Goal: Information Seeking & Learning: Learn about a topic

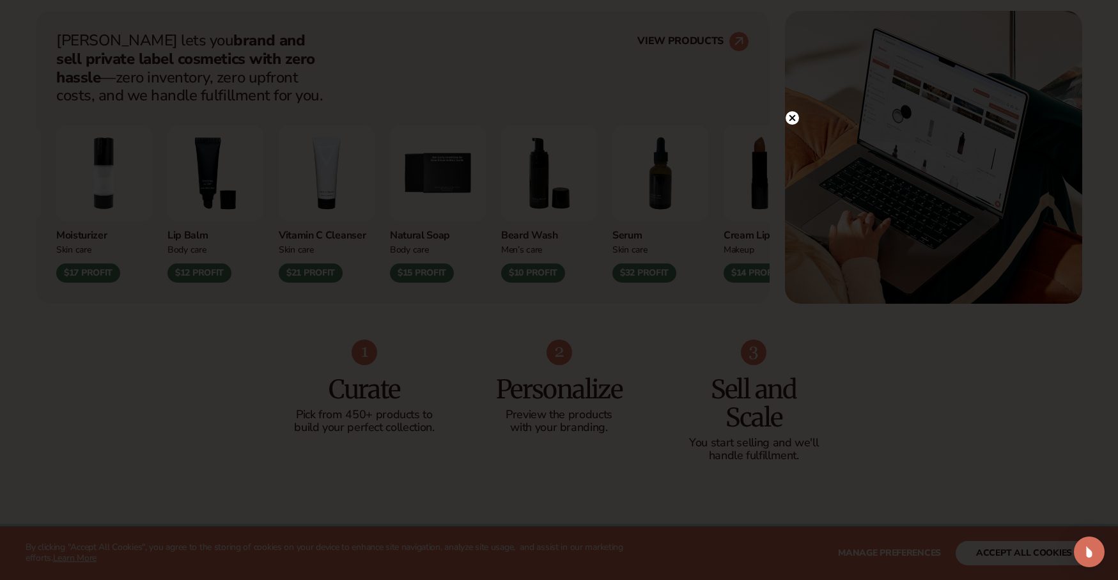
scroll to position [534, 0]
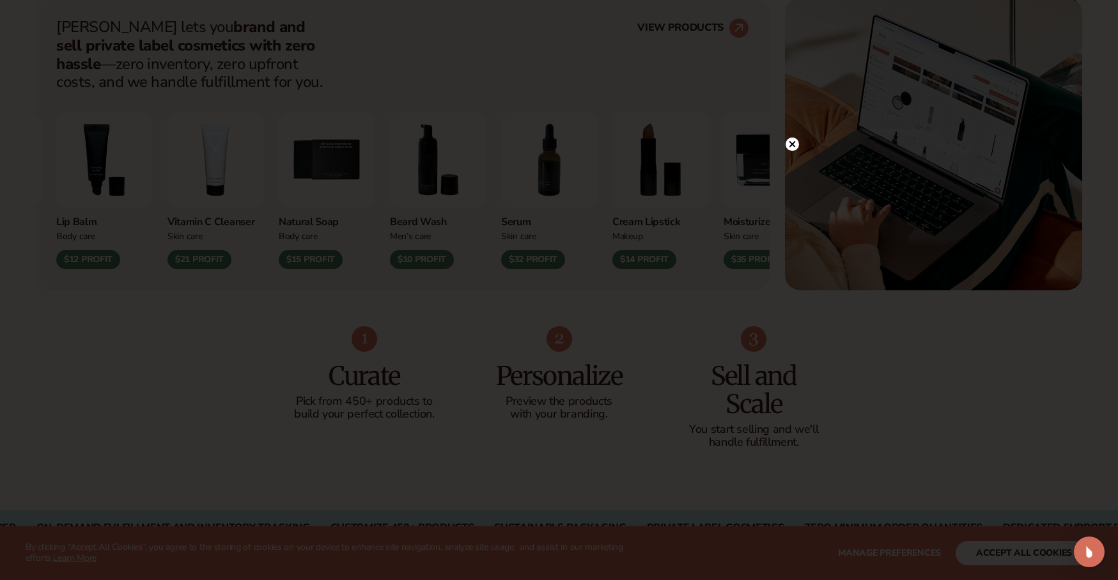
click at [794, 140] on circle at bounding box center [791, 143] width 13 height 13
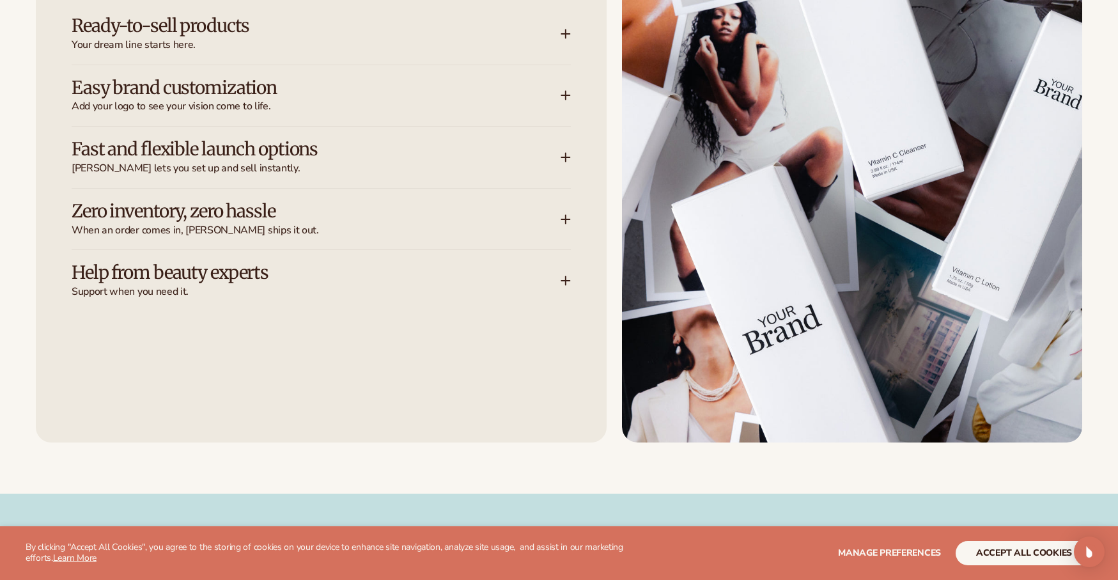
scroll to position [1810, 0]
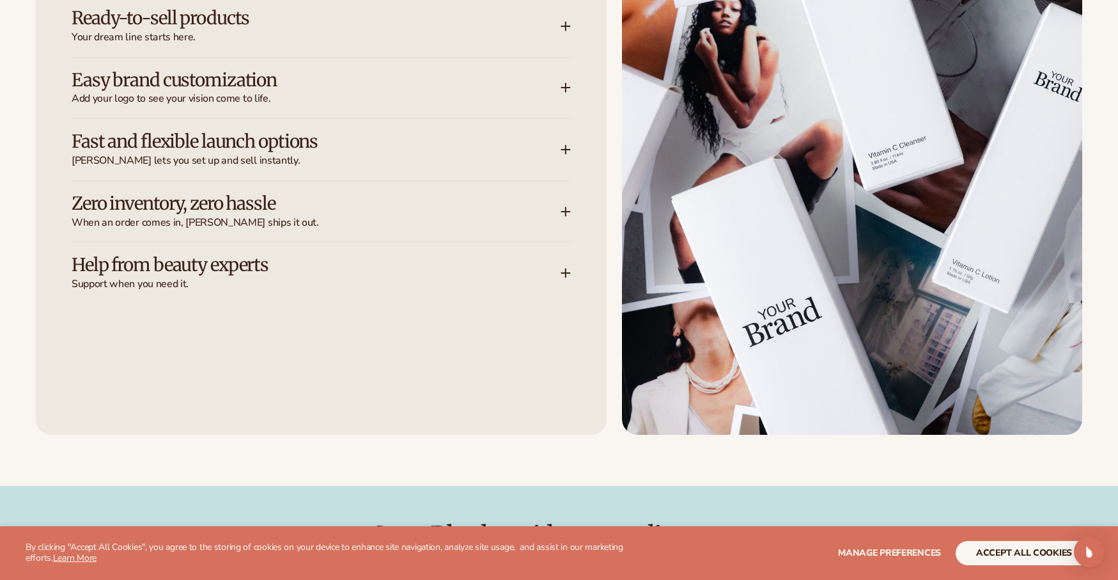
click at [474, 206] on h3 "Zero inventory, zero hassle" at bounding box center [297, 204] width 451 height 20
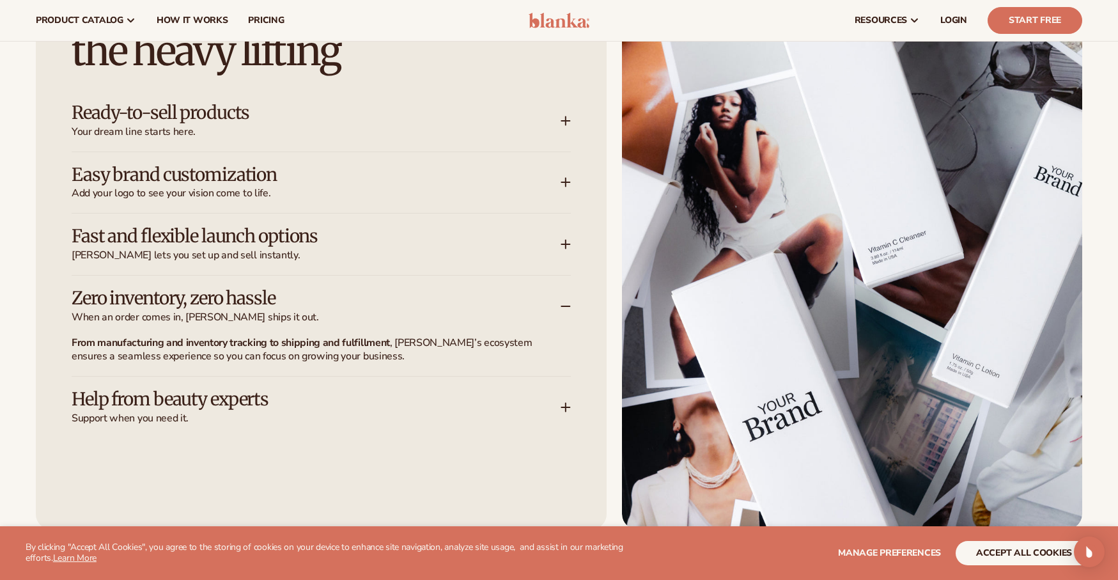
scroll to position [1696, 0]
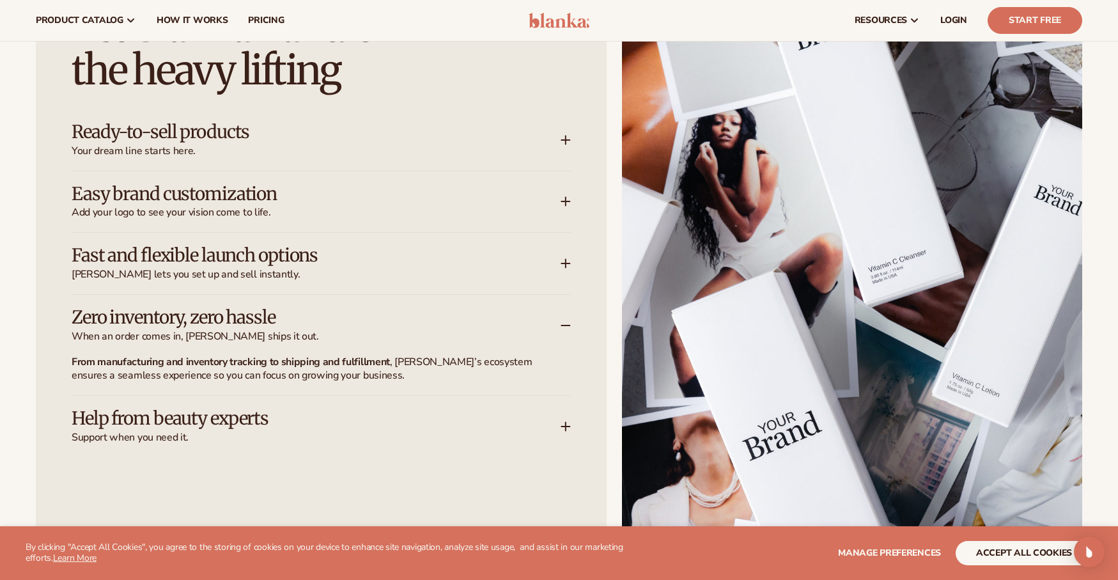
click at [451, 205] on div "Easy brand customization Add your logo to see your vision come to life." at bounding box center [316, 202] width 489 height 36
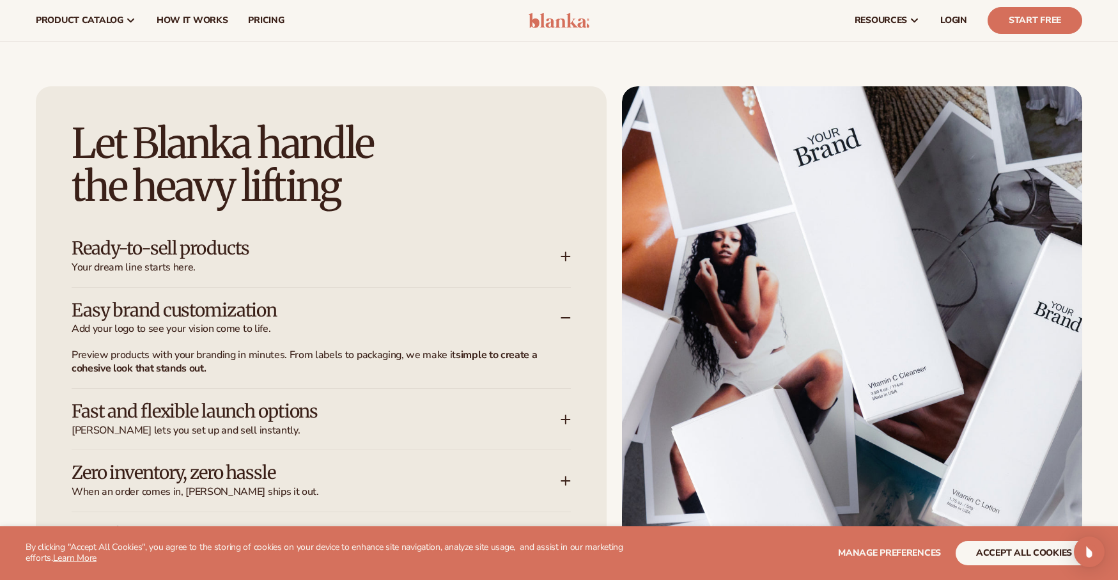
scroll to position [1579, 0]
click at [211, 19] on span "How It Works" at bounding box center [193, 20] width 72 height 10
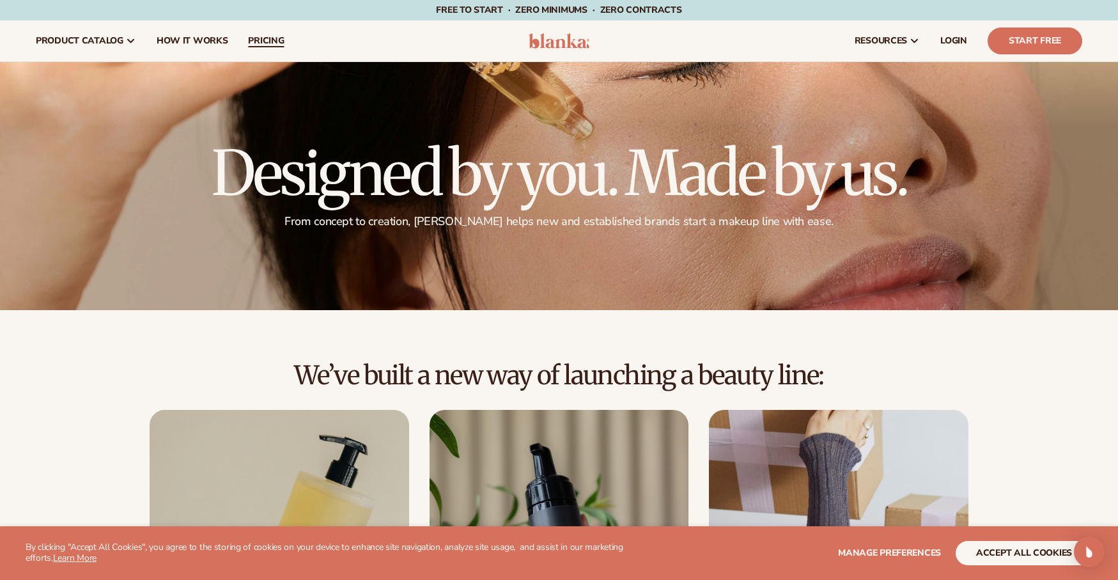
click at [263, 39] on span "pricing" at bounding box center [266, 41] width 36 height 10
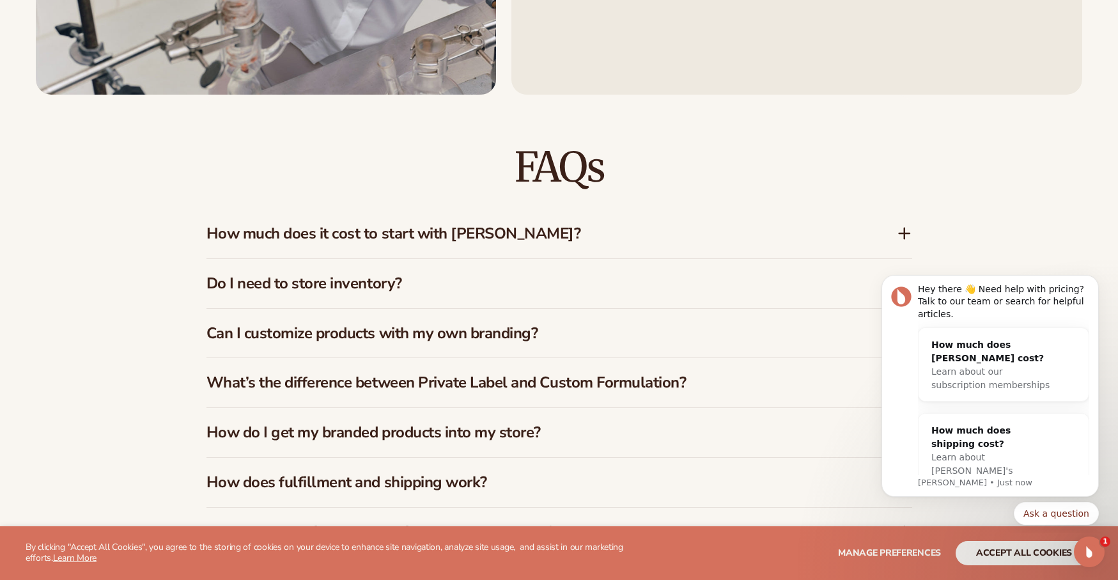
scroll to position [1885, 0]
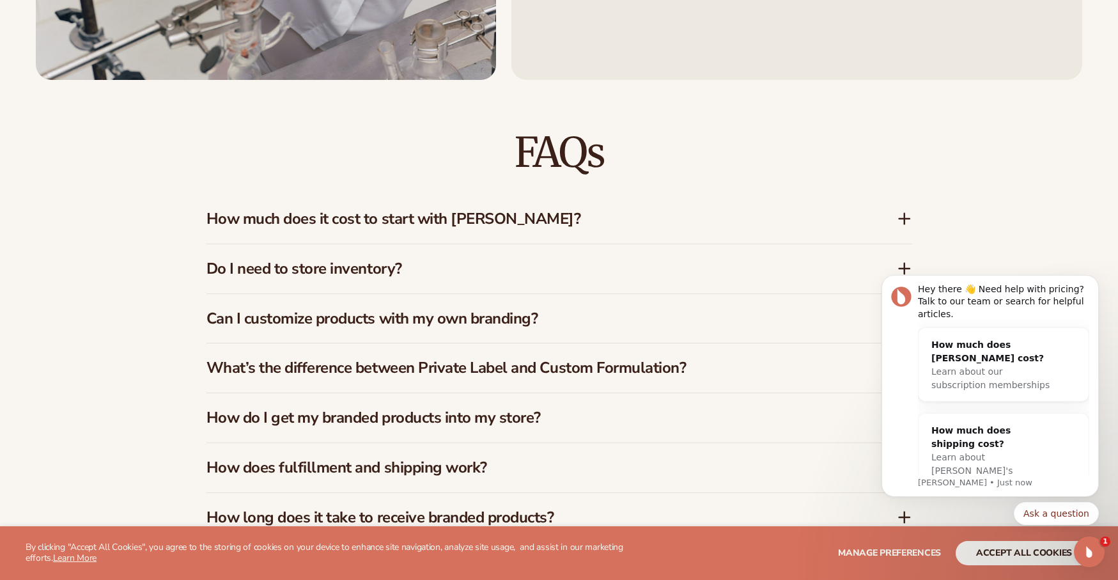
click at [904, 217] on icon at bounding box center [904, 218] width 0 height 10
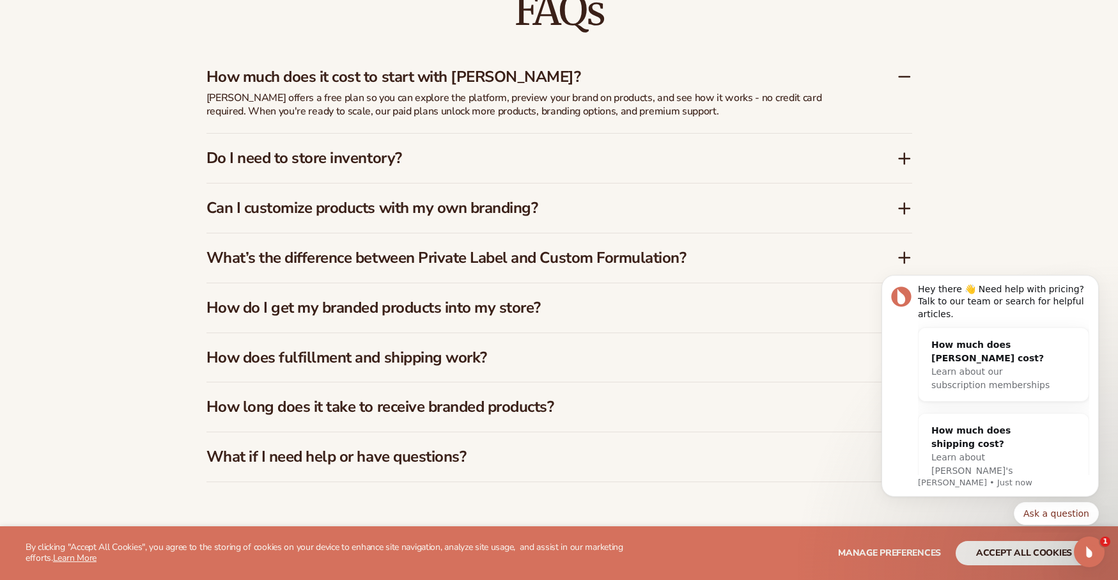
scroll to position [2028, 0]
click at [905, 155] on icon at bounding box center [904, 157] width 15 height 15
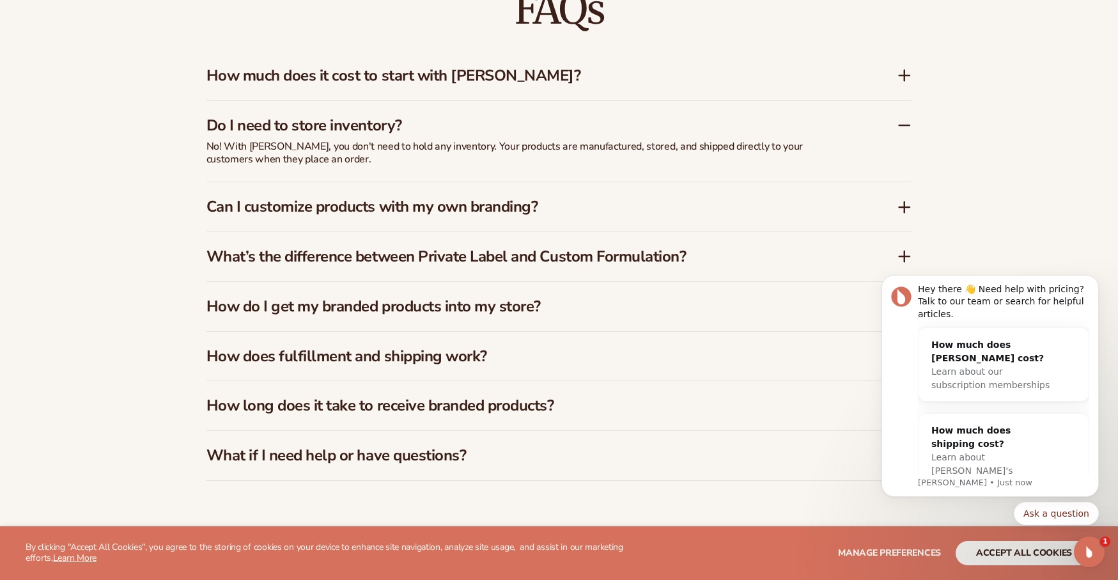
click at [904, 205] on icon at bounding box center [904, 206] width 0 height 10
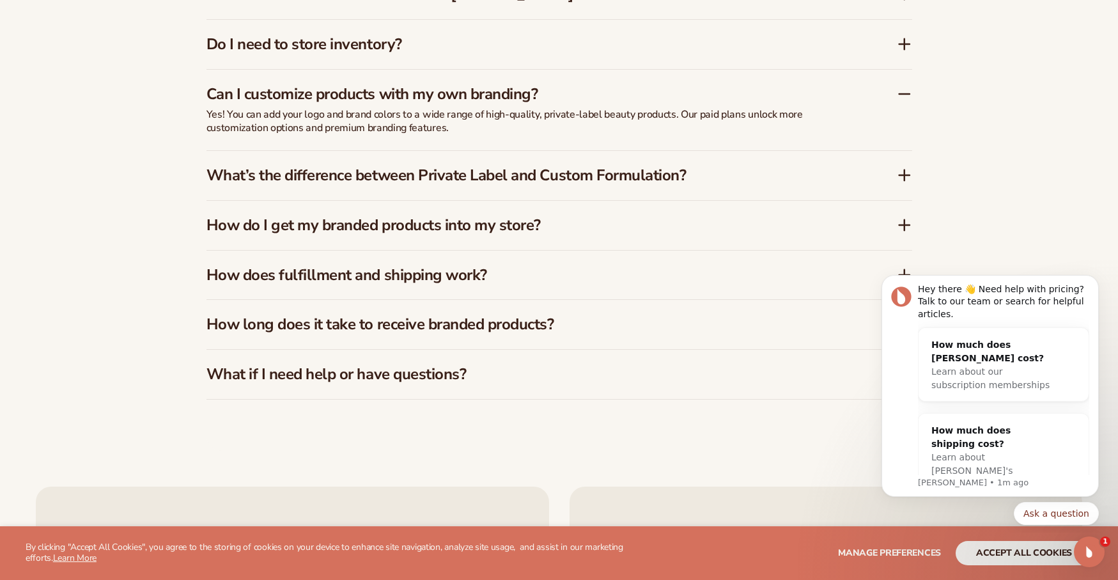
scroll to position [2112, 0]
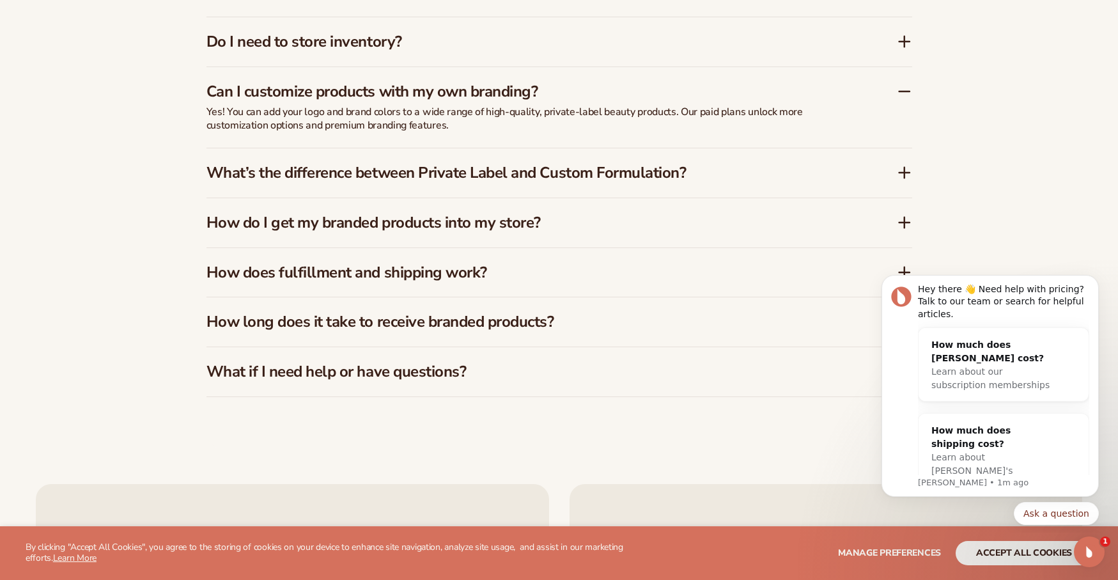
click at [906, 220] on icon at bounding box center [904, 222] width 15 height 15
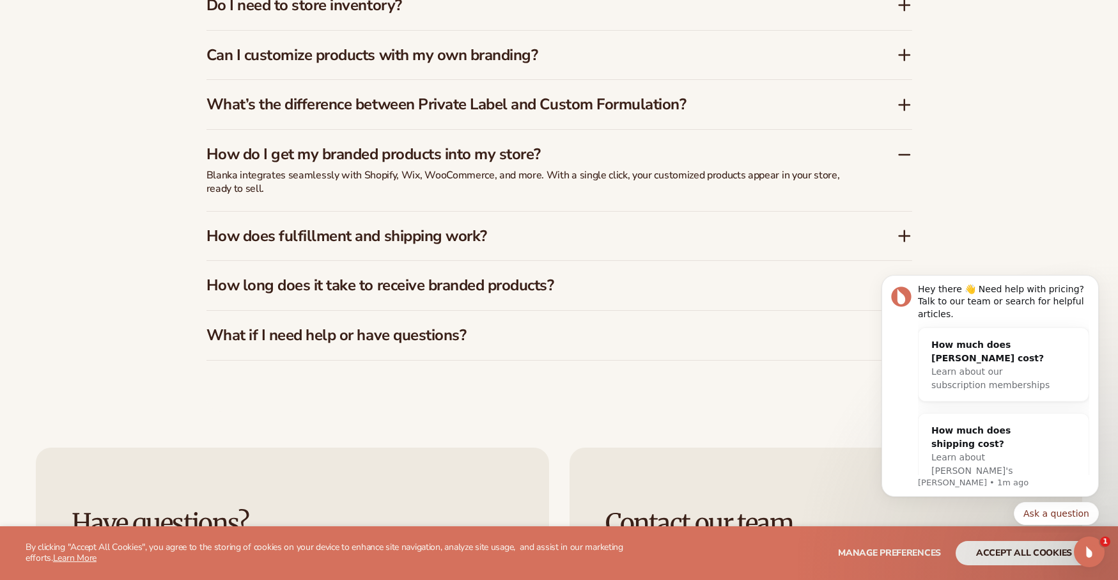
scroll to position [2159, 0]
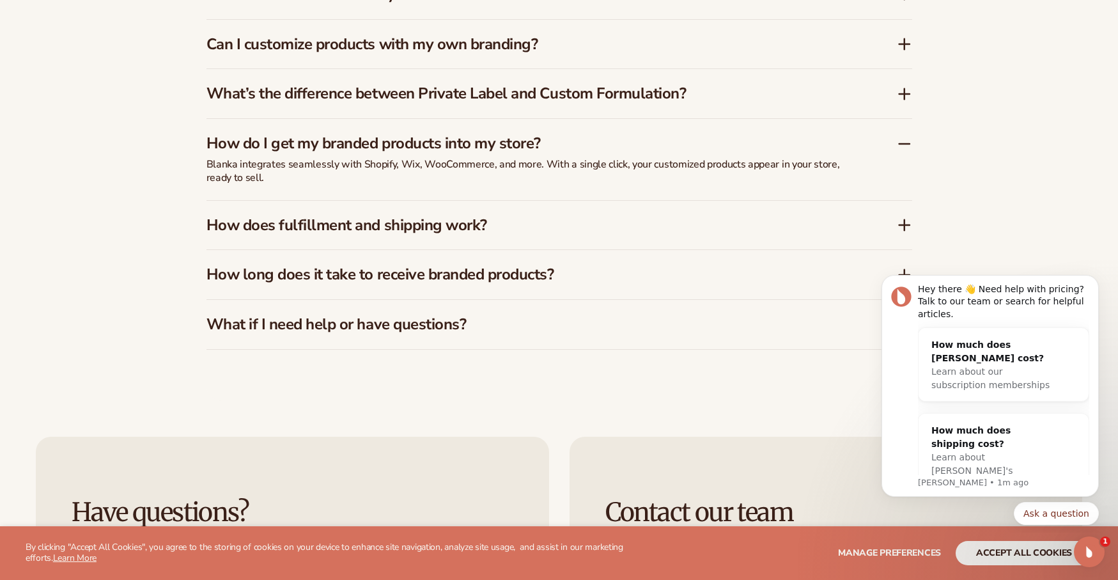
click at [905, 222] on icon at bounding box center [904, 224] width 15 height 15
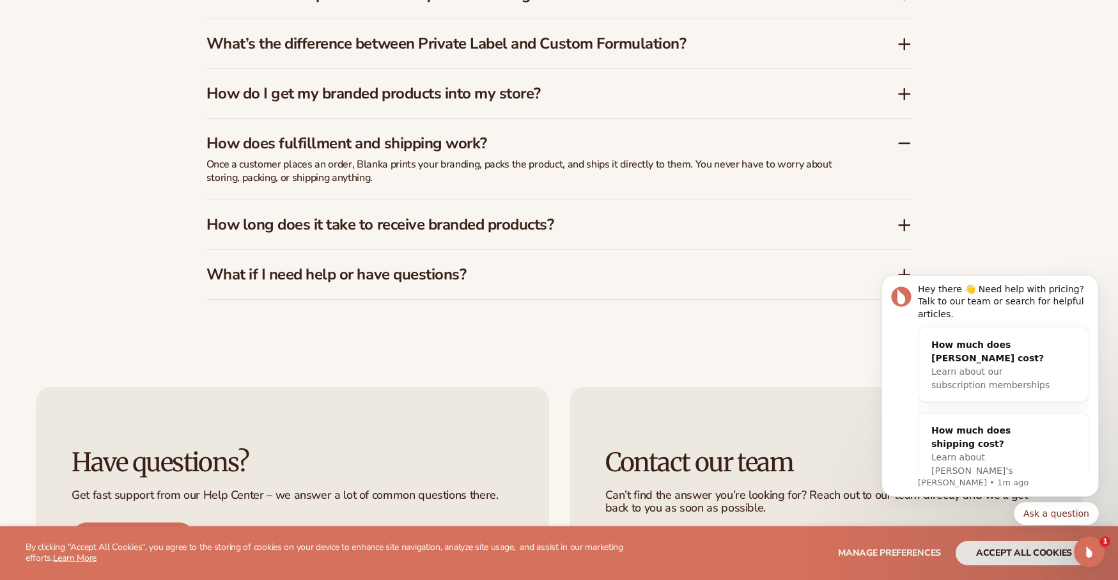
scroll to position [2210, 0]
click at [901, 224] on icon at bounding box center [904, 224] width 10 height 0
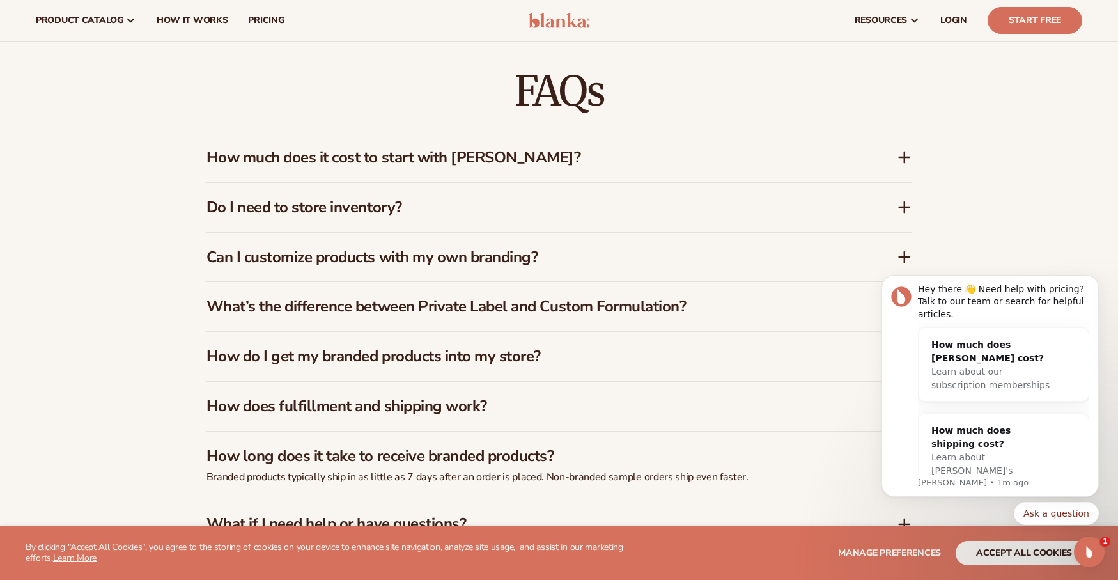
scroll to position [1943, 0]
